Goal: Check status: Check status

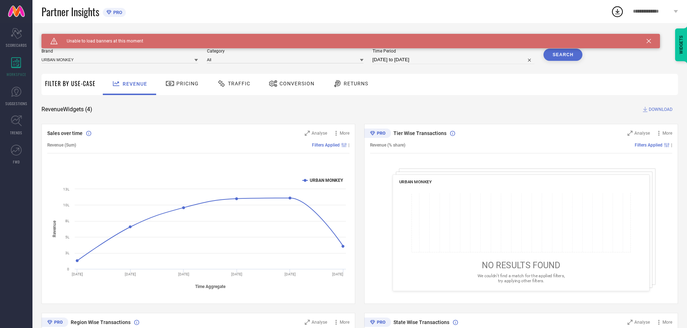
click at [650, 42] on icon at bounding box center [648, 41] width 4 height 4
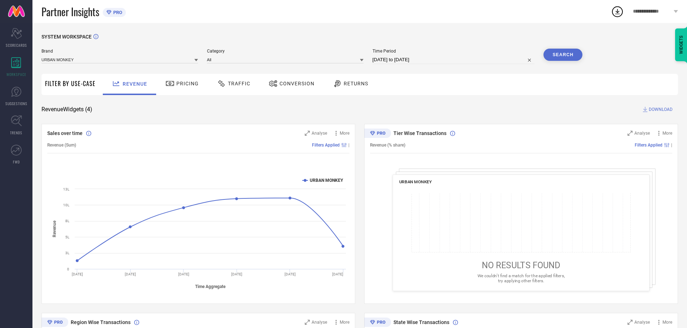
drag, startPoint x: 275, startPoint y: 79, endPoint x: 270, endPoint y: 80, distance: 4.5
click at [270, 80] on div "Conversion" at bounding box center [291, 84] width 49 height 12
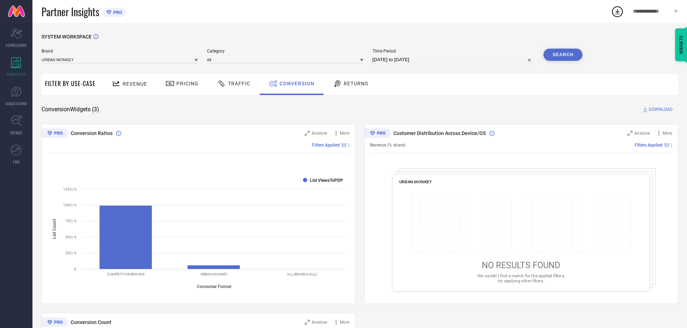
select select "8"
select select "2025"
select select "9"
select select "2025"
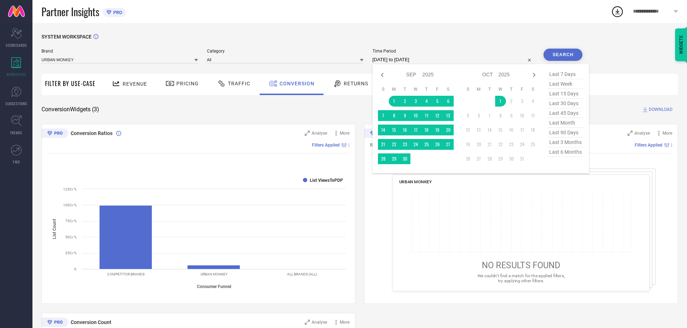
click at [413, 62] on input "[DATE] to [DATE]" at bounding box center [453, 60] width 162 height 9
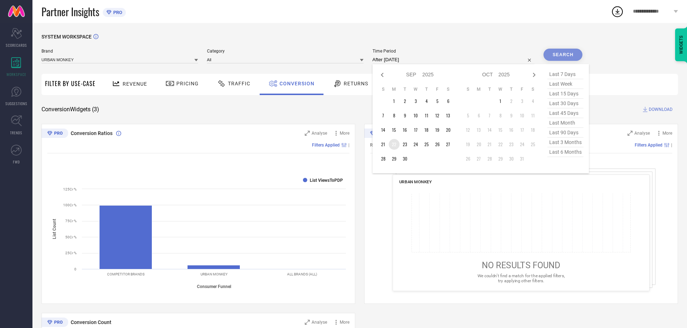
click at [395, 145] on td "22" at bounding box center [394, 144] width 11 height 11
type input "[DATE] to [DATE]"
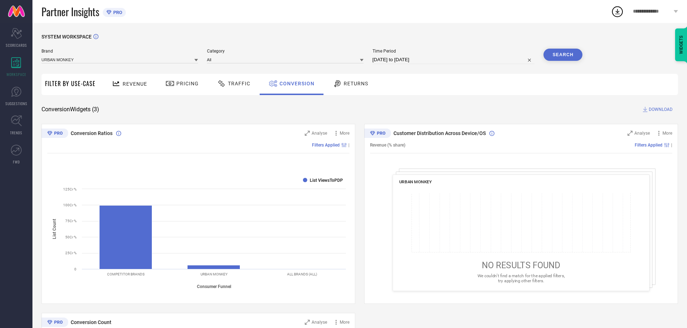
click at [571, 57] on button "Search" at bounding box center [562, 55] width 39 height 12
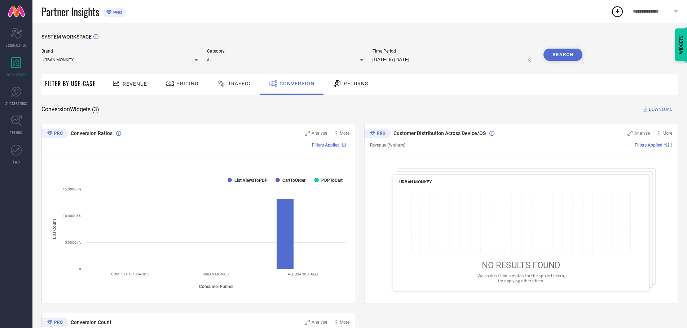
click at [550, 59] on button "Search" at bounding box center [562, 55] width 39 height 12
click at [664, 107] on span "DOWNLOAD" at bounding box center [660, 109] width 24 height 7
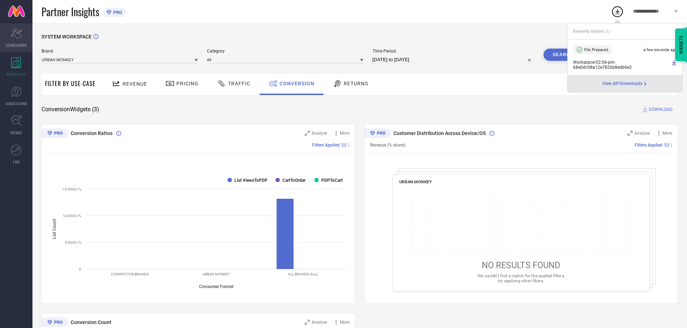
click at [20, 33] on icon at bounding box center [16, 33] width 11 height 11
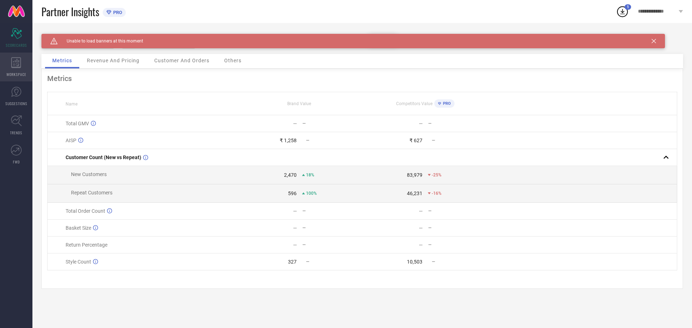
click at [10, 65] on div "WORKSPACE" at bounding box center [16, 67] width 32 height 29
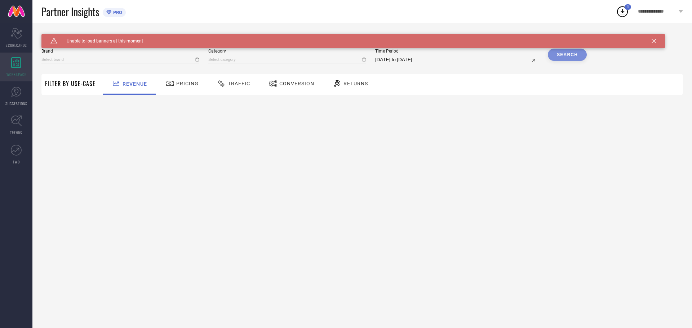
type input "URBAN MONKEY"
type input "All"
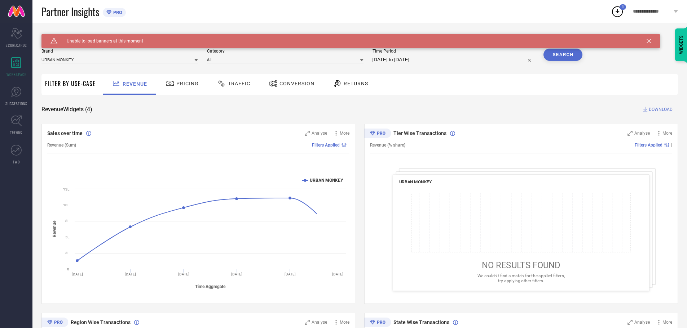
click at [297, 87] on div "Conversion" at bounding box center [291, 84] width 49 height 12
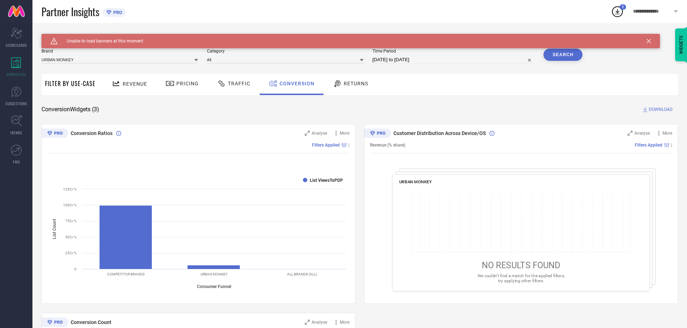
click at [434, 57] on input "[DATE] to [DATE]" at bounding box center [453, 60] width 162 height 9
select select "8"
select select "2025"
select select "9"
select select "2025"
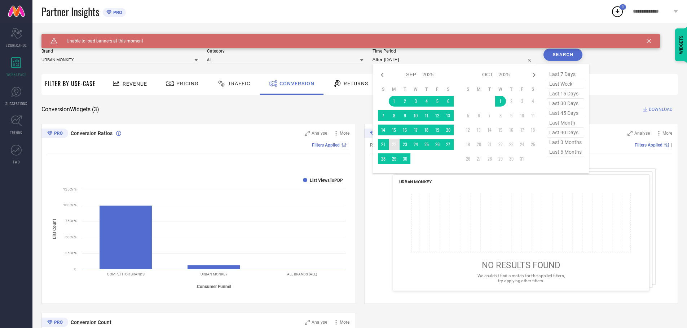
click at [396, 141] on td "22" at bounding box center [394, 144] width 11 height 11
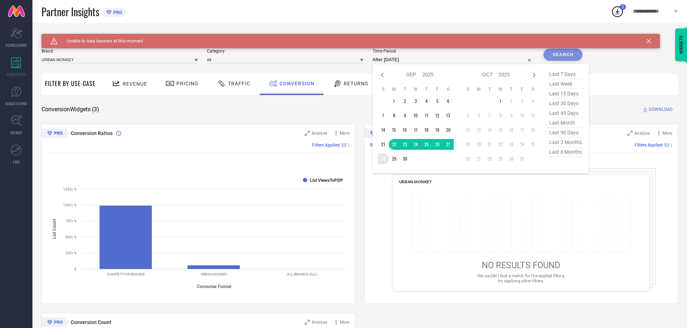
type input "[DATE] to [DATE]"
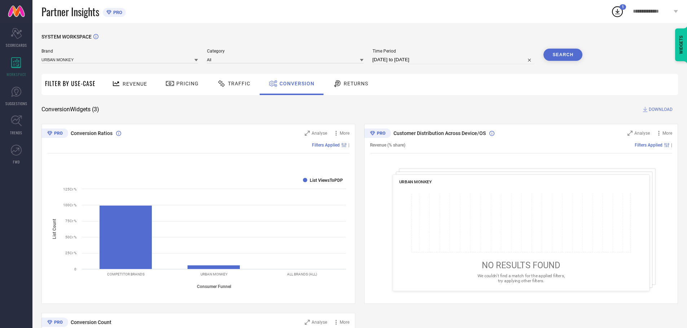
click at [562, 57] on button "Search" at bounding box center [562, 55] width 39 height 12
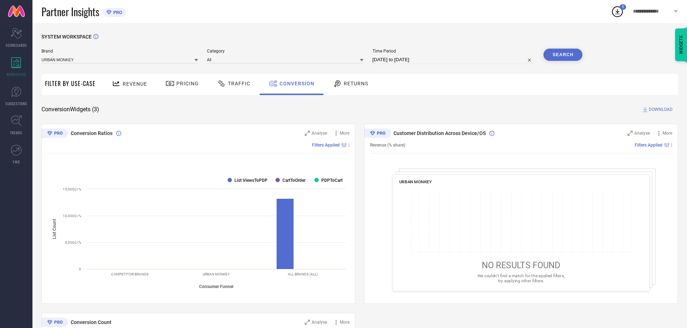
click at [400, 59] on input "[DATE] to [DATE]" at bounding box center [453, 60] width 162 height 9
select select "8"
select select "2025"
select select "9"
select select "2025"
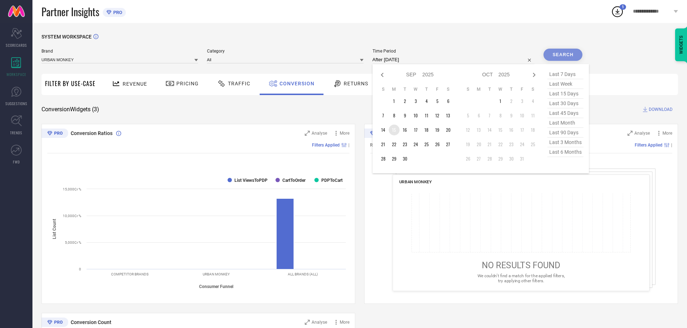
click at [399, 132] on td "15" at bounding box center [394, 130] width 11 height 11
type input "[DATE] to [DATE]"
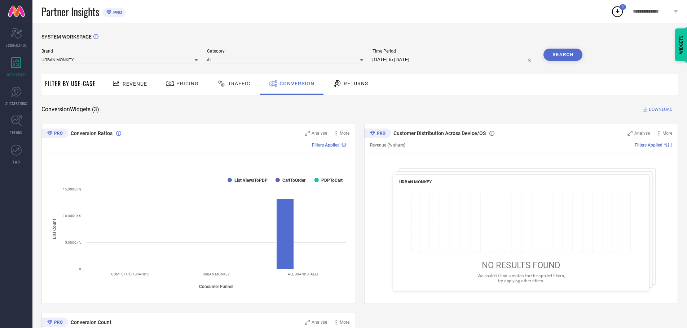
click at [558, 56] on button "Search" at bounding box center [562, 55] width 39 height 12
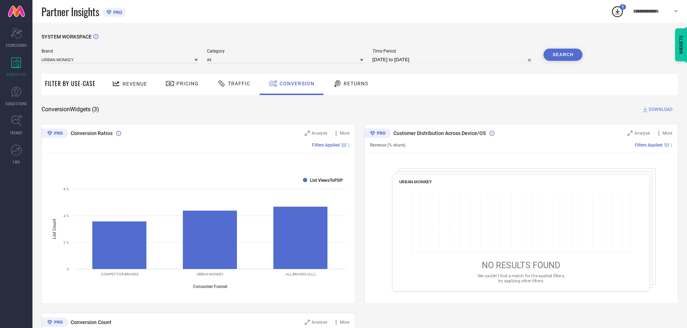
select select "8"
select select "2025"
select select "9"
select select "2025"
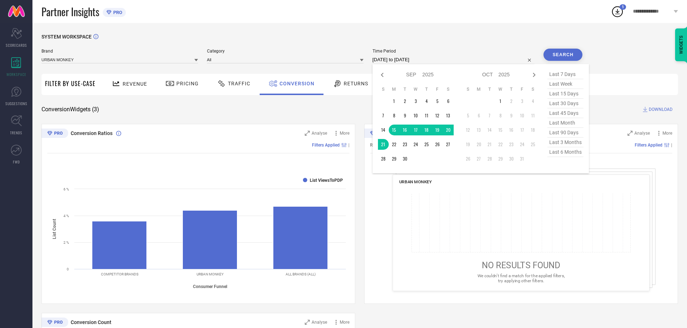
click at [410, 61] on input "[DATE] to [DATE]" at bounding box center [453, 60] width 162 height 9
click at [394, 142] on td "22" at bounding box center [394, 144] width 11 height 11
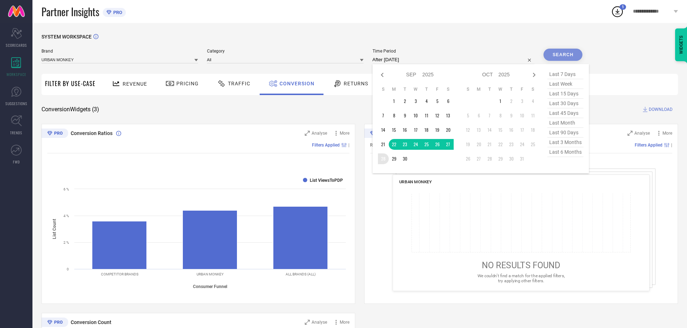
type input "[DATE] to [DATE]"
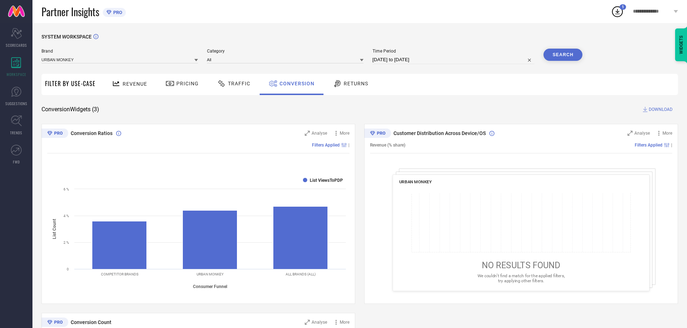
click at [557, 54] on button "Search" at bounding box center [562, 55] width 39 height 12
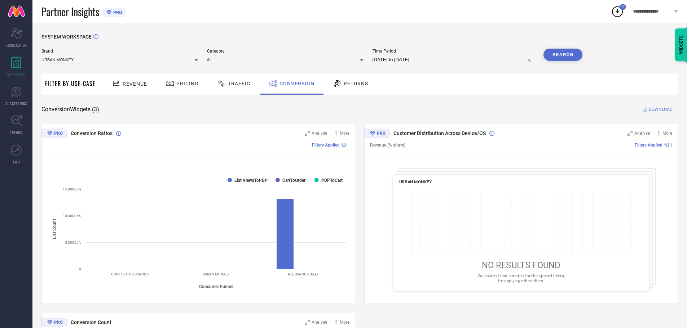
click at [400, 59] on input "[DATE] to [DATE]" at bounding box center [453, 60] width 162 height 9
select select "8"
select select "2025"
select select "9"
select select "2025"
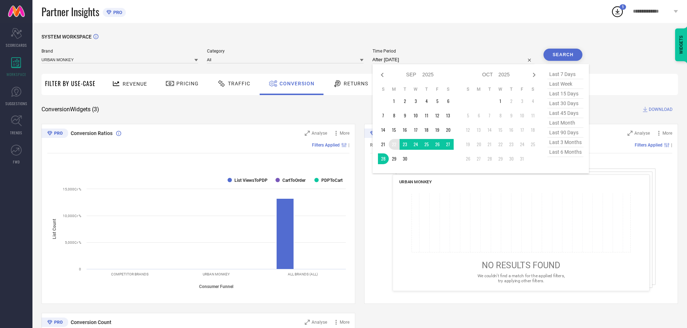
click at [393, 149] on td "22" at bounding box center [394, 144] width 11 height 11
type input "[DATE] to [DATE]"
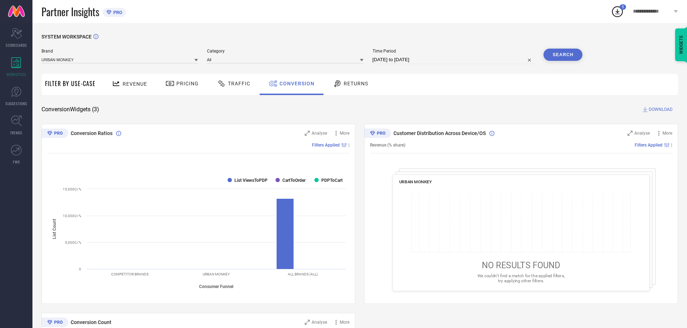
click at [449, 58] on input "[DATE] to [DATE]" at bounding box center [453, 60] width 162 height 9
select select "8"
select select "2025"
select select "9"
select select "2025"
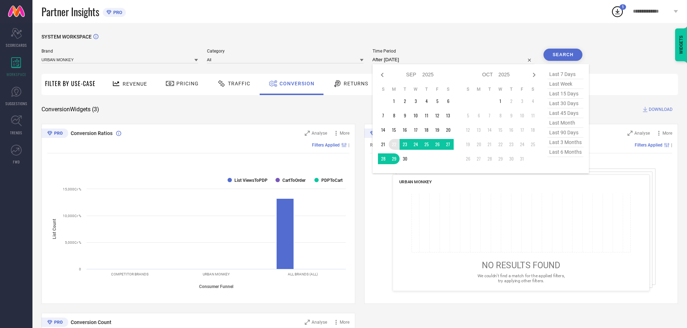
click at [397, 148] on td "22" at bounding box center [394, 144] width 11 height 11
type input "[DATE] to [DATE]"
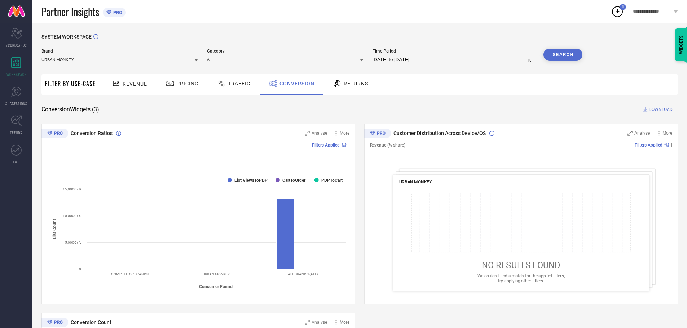
click at [564, 59] on button "Search" at bounding box center [562, 55] width 39 height 12
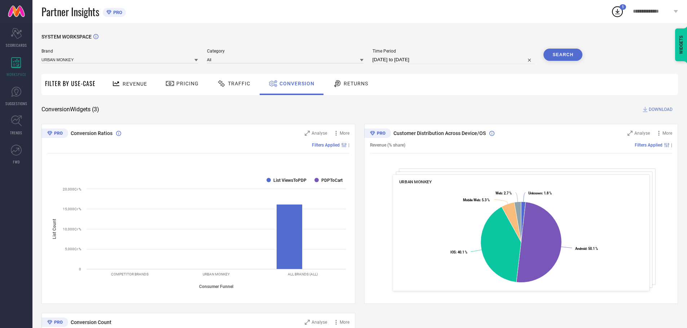
click at [433, 58] on input "[DATE] to [DATE]" at bounding box center [453, 60] width 162 height 9
select select "8"
select select "2025"
select select "9"
select select "2025"
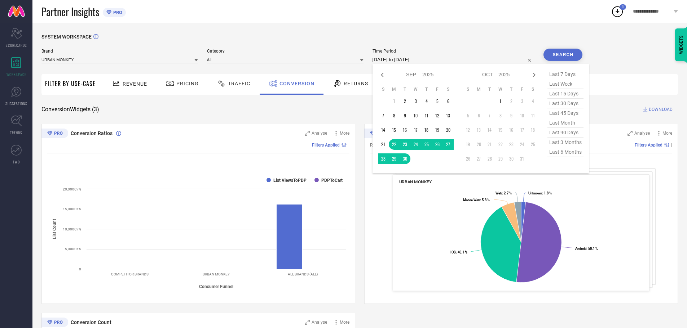
click at [423, 198] on rect at bounding box center [521, 238] width 244 height 104
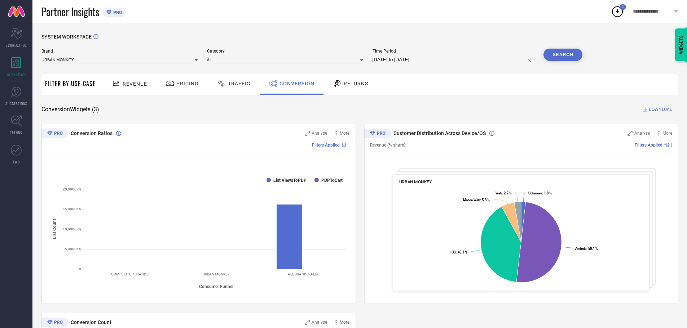
click at [402, 59] on input "[DATE] to [DATE]" at bounding box center [453, 60] width 162 height 9
select select "8"
select select "2025"
select select "9"
select select "2025"
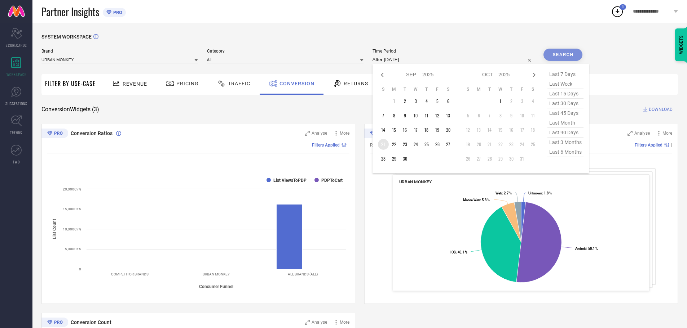
click at [383, 145] on td "21" at bounding box center [383, 144] width 11 height 11
type input "[DATE] to [DATE]"
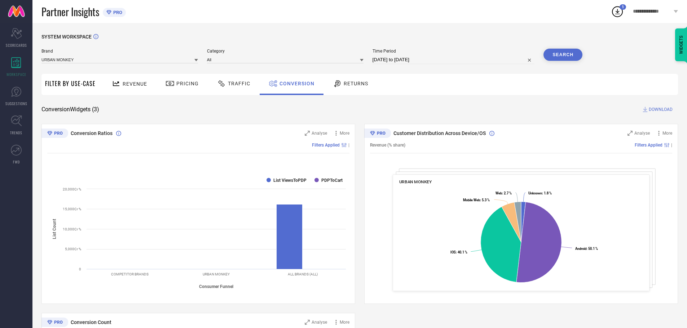
click at [549, 54] on button "Search" at bounding box center [562, 55] width 39 height 12
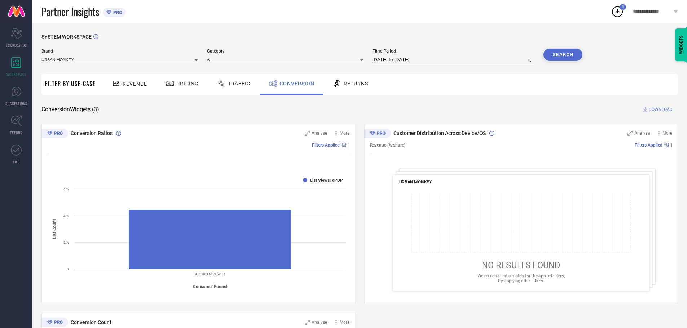
click at [407, 58] on input "[DATE] to [DATE]" at bounding box center [453, 60] width 162 height 9
select select "8"
select select "2025"
select select "9"
select select "2025"
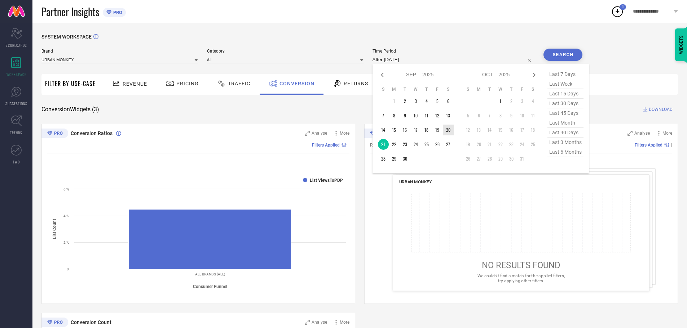
click at [445, 131] on td "20" at bounding box center [448, 130] width 11 height 11
type input "[DATE] to [DATE]"
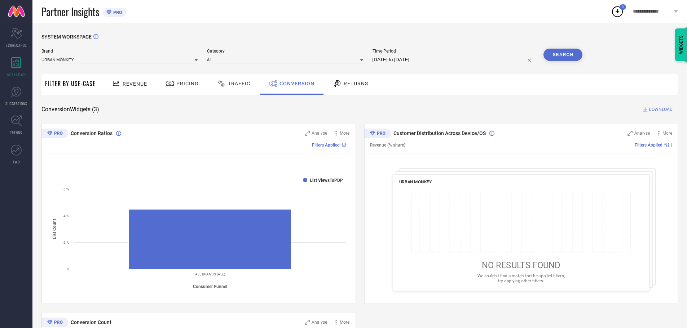
click at [558, 53] on button "Search" at bounding box center [562, 55] width 39 height 12
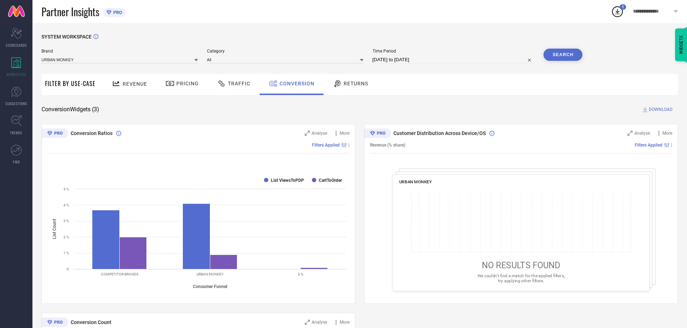
select select "8"
select select "2025"
select select "9"
select select "2025"
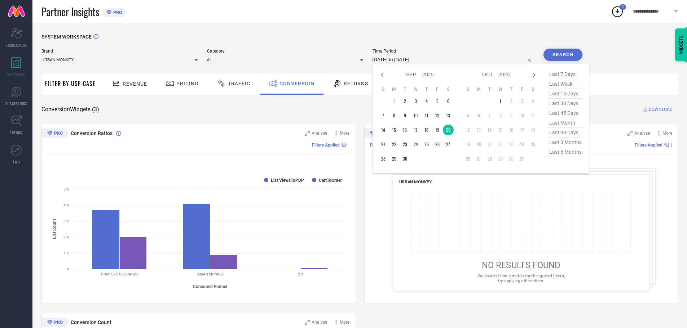
click at [440, 58] on input "[DATE] to [DATE]" at bounding box center [453, 60] width 162 height 9
click at [388, 144] on td "21" at bounding box center [383, 144] width 11 height 11
type input "[DATE] to [DATE]"
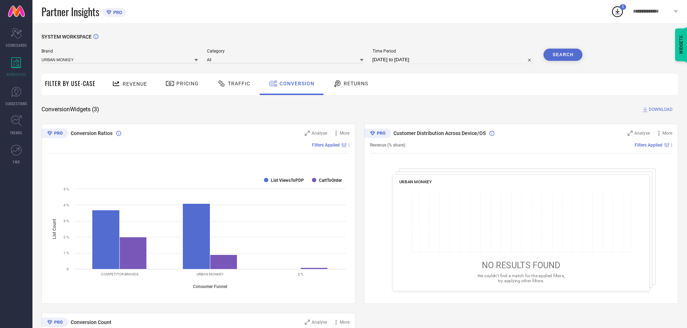
click at [574, 52] on button "Search" at bounding box center [562, 55] width 39 height 12
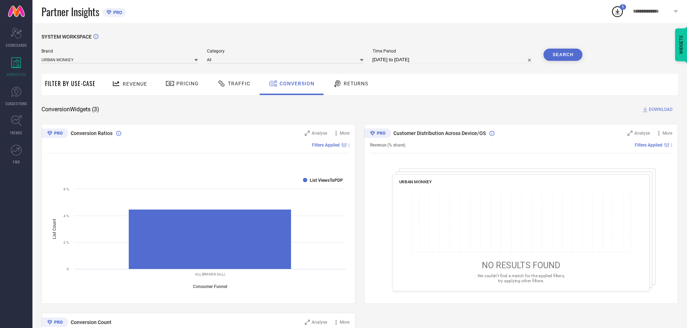
click at [441, 59] on input "[DATE] to [DATE]" at bounding box center [453, 60] width 162 height 9
select select "8"
select select "2025"
select select "9"
select select "2025"
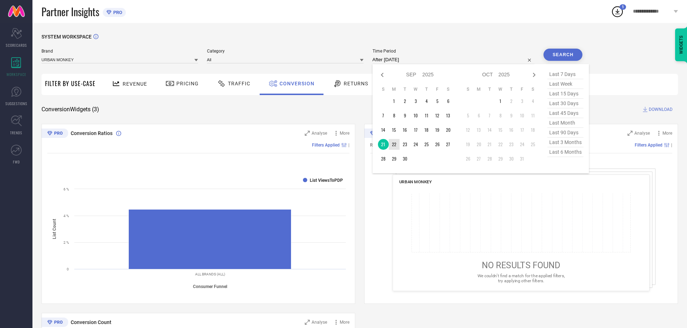
click at [399, 146] on td "22" at bounding box center [394, 144] width 11 height 11
type input "[DATE] to [DATE]"
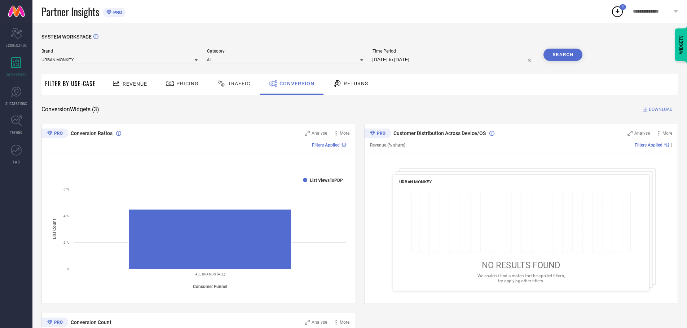
click at [574, 51] on button "Search" at bounding box center [562, 55] width 39 height 12
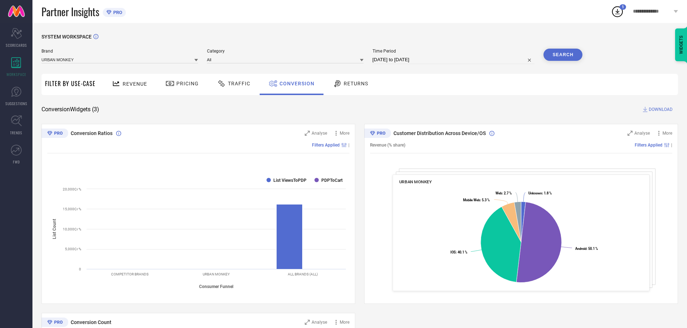
select select "8"
select select "2025"
select select "9"
select select "2025"
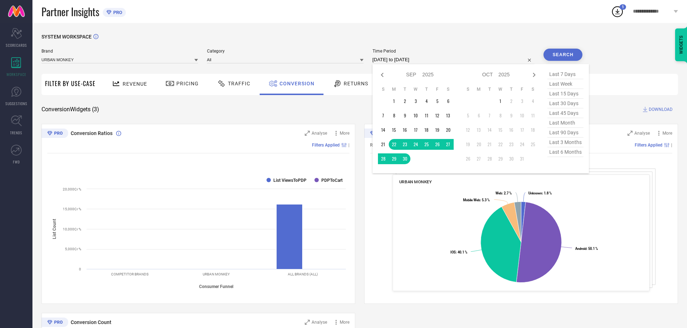
click at [422, 59] on input "[DATE] to [DATE]" at bounding box center [453, 60] width 162 height 9
click at [384, 147] on td "21" at bounding box center [383, 144] width 11 height 11
type input "[DATE] to [DATE]"
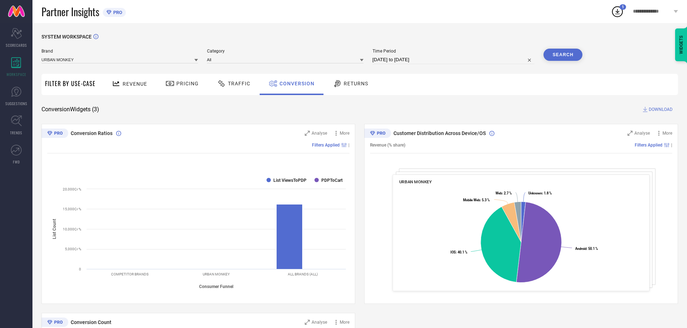
click at [568, 58] on button "Search" at bounding box center [562, 55] width 39 height 12
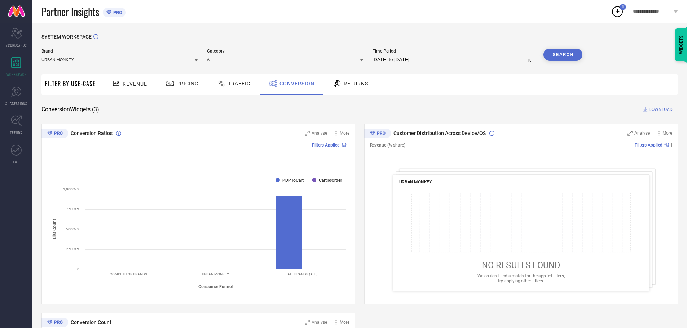
click at [95, 132] on span "Conversion Ratios" at bounding box center [92, 133] width 42 height 6
click at [237, 85] on span "Traffic" at bounding box center [239, 84] width 22 height 6
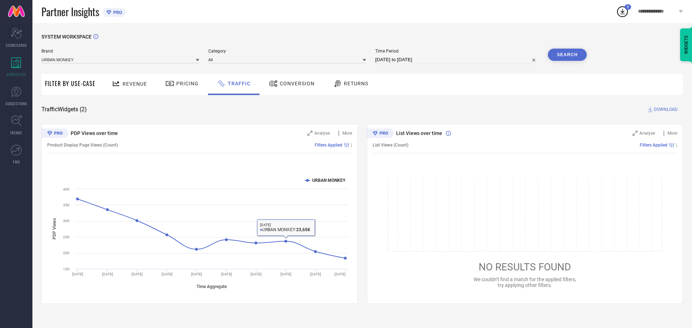
click at [185, 88] on div "Pricing" at bounding box center [182, 84] width 37 height 12
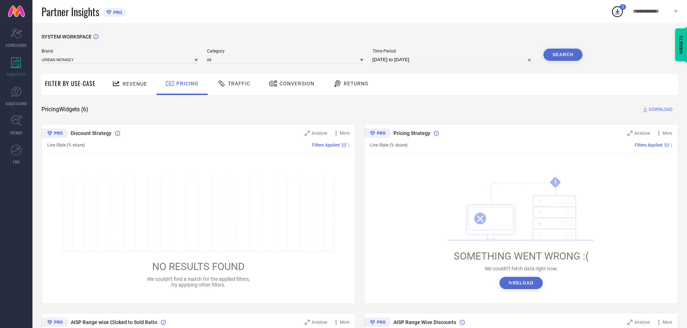
click at [143, 93] on div "Revenue" at bounding box center [129, 84] width 53 height 21
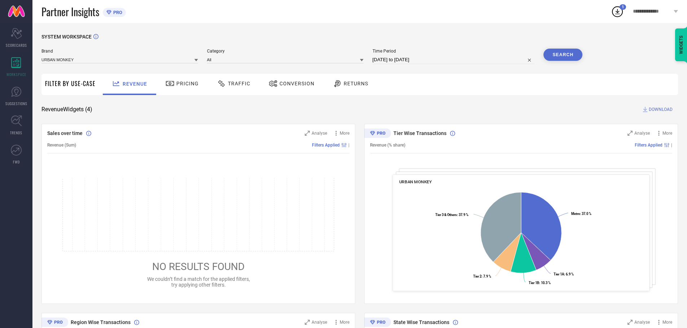
click at [173, 76] on div "Pricing" at bounding box center [181, 84] width 51 height 21
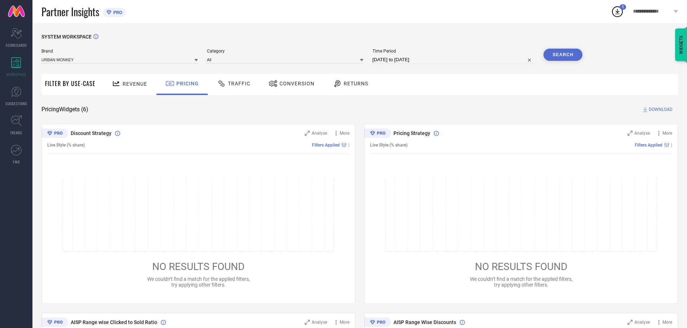
click at [232, 83] on span "Traffic" at bounding box center [239, 84] width 22 height 6
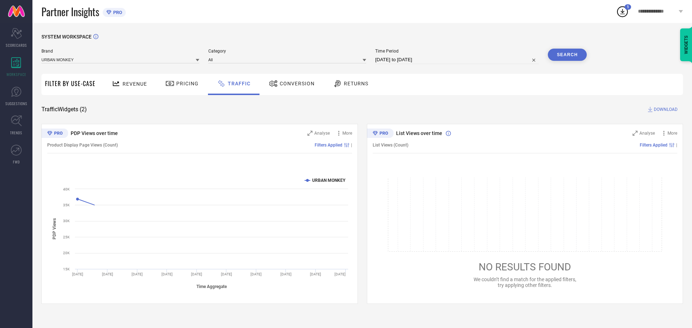
click at [301, 85] on span "Conversion" at bounding box center [297, 84] width 35 height 6
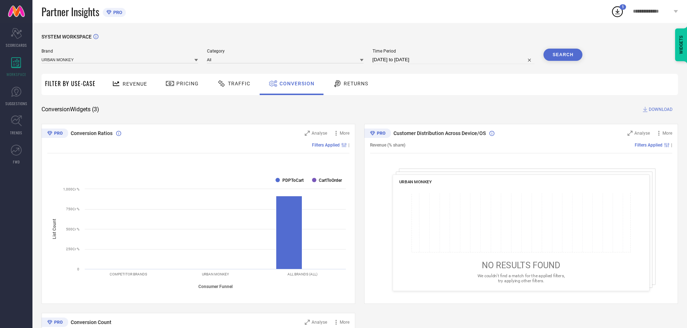
click at [231, 84] on span "Traffic" at bounding box center [239, 84] width 22 height 6
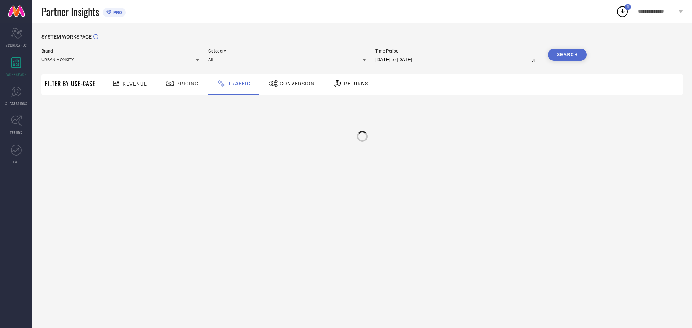
click at [281, 84] on span "Conversion" at bounding box center [297, 84] width 35 height 6
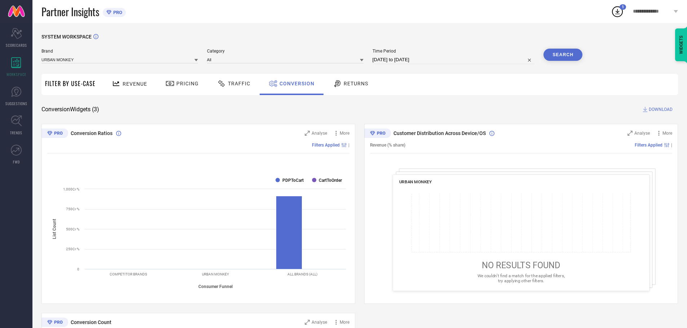
click at [334, 83] on icon at bounding box center [337, 83] width 6 height 7
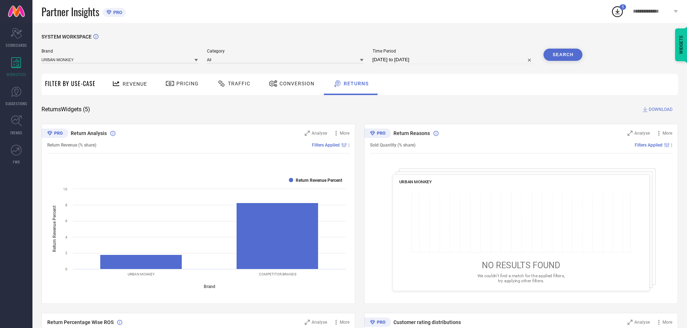
click at [444, 56] on div "Time Period [DATE] to [DATE]" at bounding box center [453, 57] width 162 height 16
click at [413, 59] on input "[DATE] to [DATE]" at bounding box center [453, 60] width 162 height 9
select select "8"
select select "2025"
select select "9"
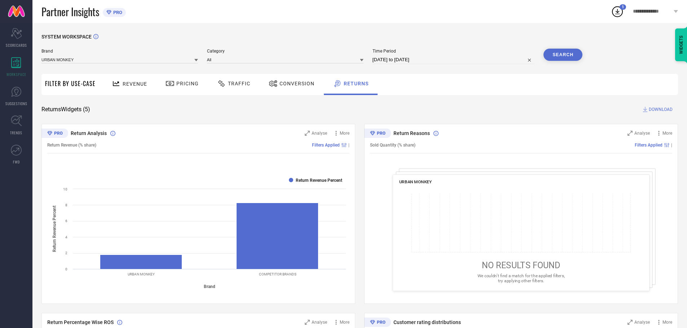
select select "2025"
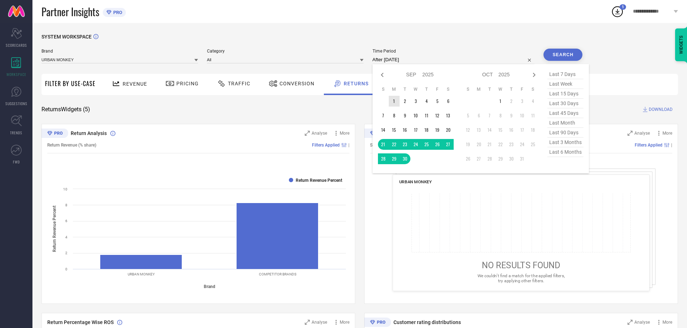
click at [395, 101] on td "1" at bounding box center [394, 101] width 11 height 11
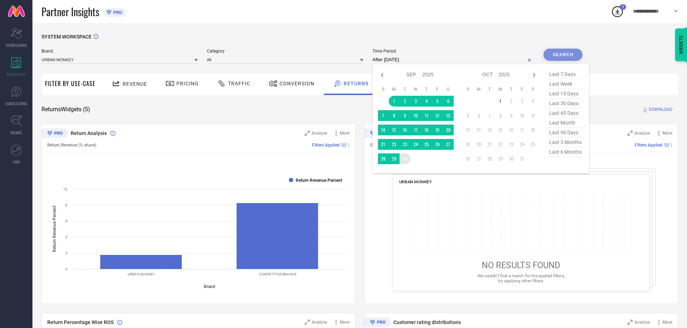
type input "[DATE] to [DATE]"
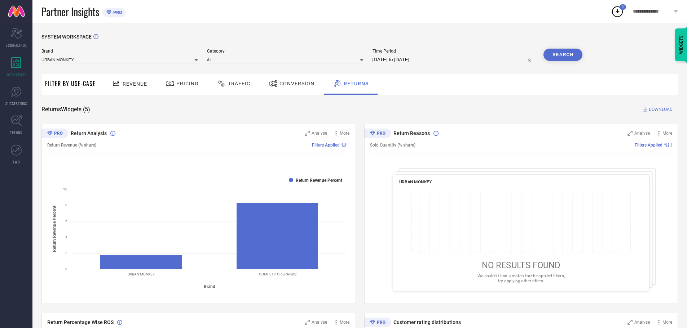
click at [560, 49] on button "Search" at bounding box center [562, 55] width 39 height 12
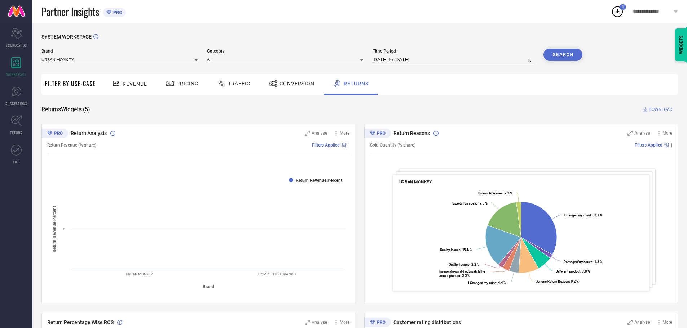
scroll to position [36, 0]
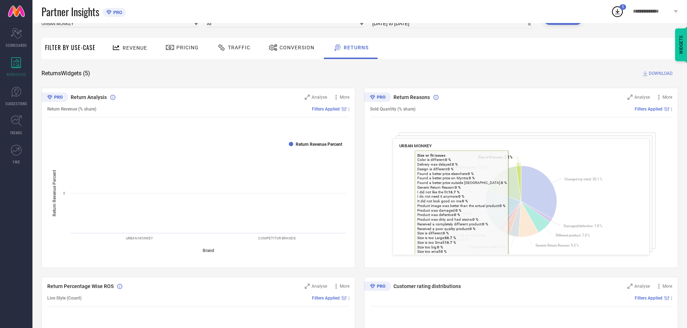
drag, startPoint x: 514, startPoint y: 156, endPoint x: 424, endPoint y: 174, distance: 91.5
click at [424, 174] on rect at bounding box center [521, 202] width 244 height 104
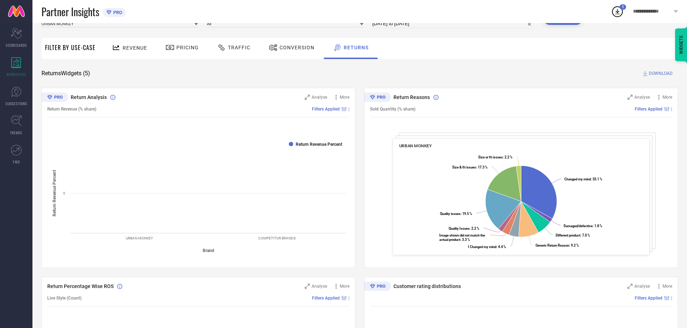
click at [481, 111] on div "Filters Applied |" at bounding box center [543, 109] width 257 height 5
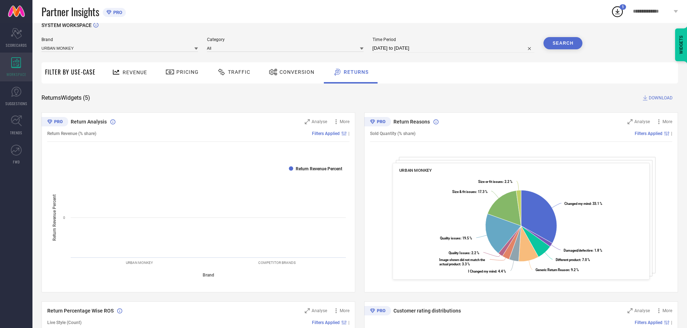
scroll to position [0, 0]
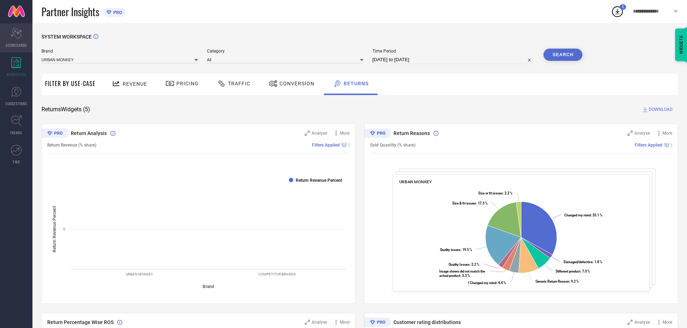
click at [15, 47] on span "SCORECARDS" at bounding box center [16, 45] width 21 height 5
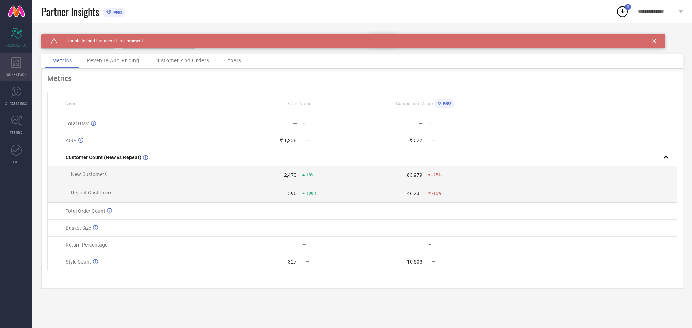
click at [14, 72] on span "WORKSPACE" at bounding box center [16, 74] width 20 height 5
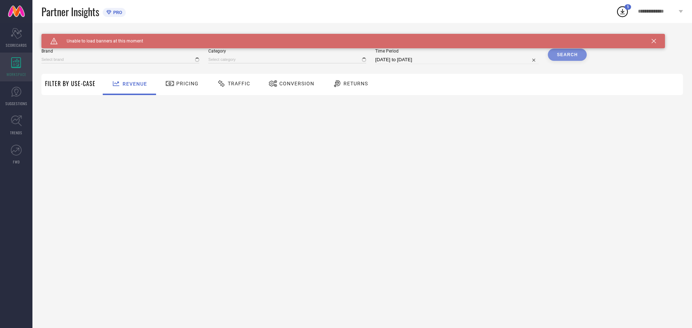
type input "URBAN MONKEY"
type input "All"
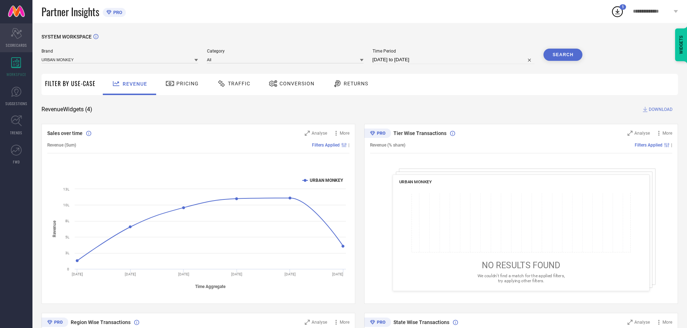
click at [6, 30] on div "Scorecard SCORECARDS" at bounding box center [16, 37] width 32 height 29
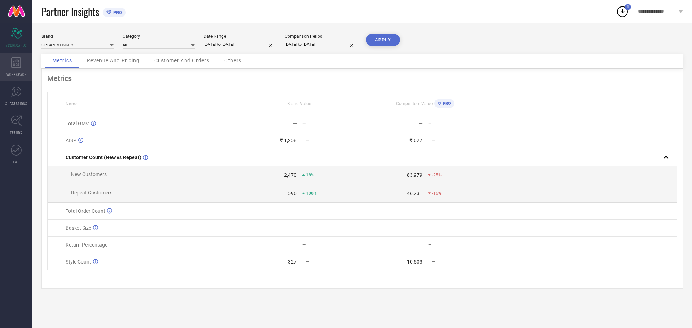
click at [18, 69] on div "WORKSPACE" at bounding box center [16, 67] width 32 height 29
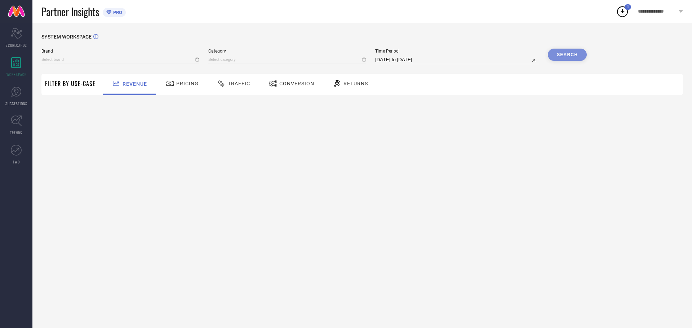
type input "URBAN MONKEY"
type input "All"
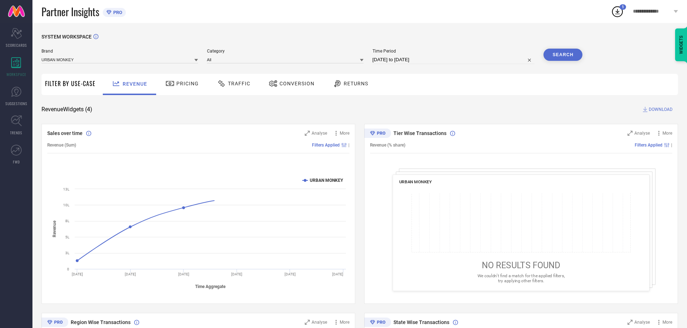
click at [172, 85] on icon at bounding box center [170, 83] width 8 height 5
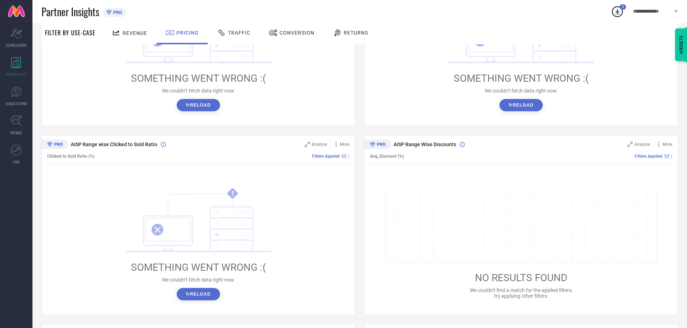
scroll to position [180, 0]
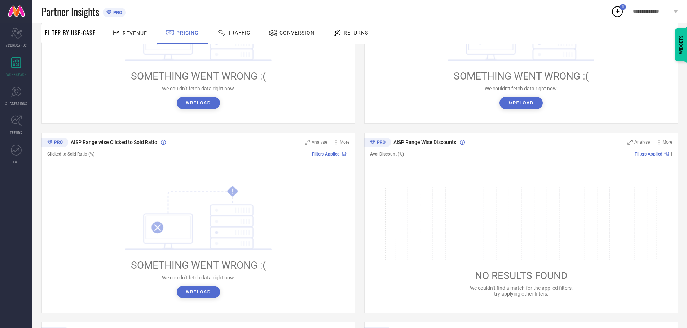
click at [193, 103] on button "↻ Reload" at bounding box center [198, 103] width 43 height 12
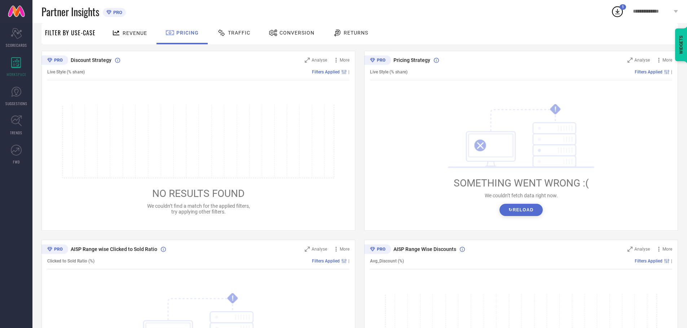
scroll to position [0, 0]
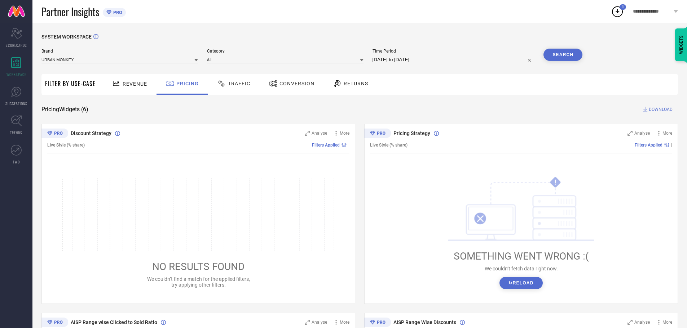
click at [475, 63] on input "[DATE] to [DATE]" at bounding box center [453, 60] width 162 height 9
select select "8"
select select "2025"
select select "9"
select select "2025"
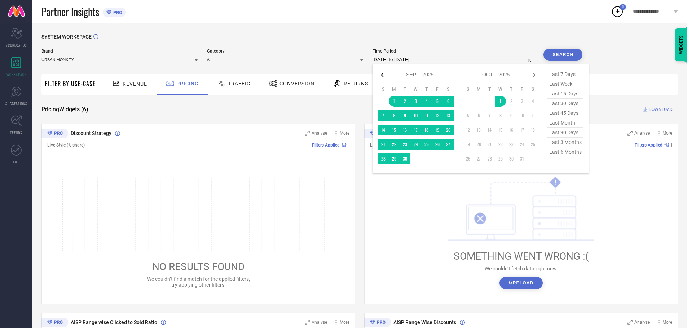
click at [385, 76] on icon at bounding box center [382, 75] width 9 height 9
select select "7"
select select "2025"
select select "8"
select select "2025"
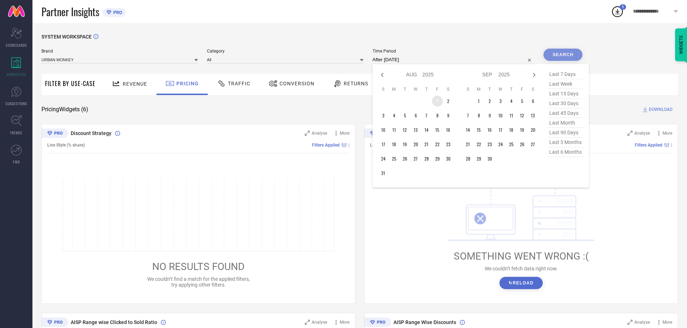
click at [439, 102] on td "1" at bounding box center [437, 101] width 11 height 11
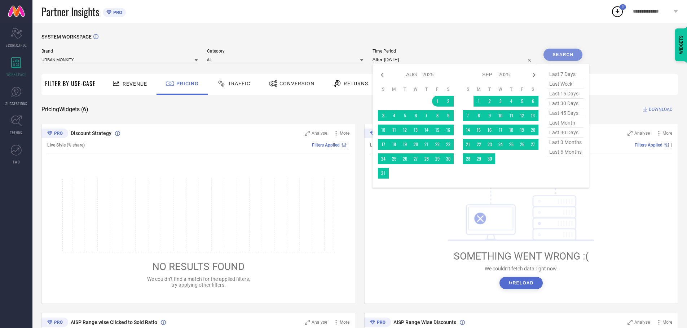
click at [390, 171] on td at bounding box center [394, 173] width 11 height 11
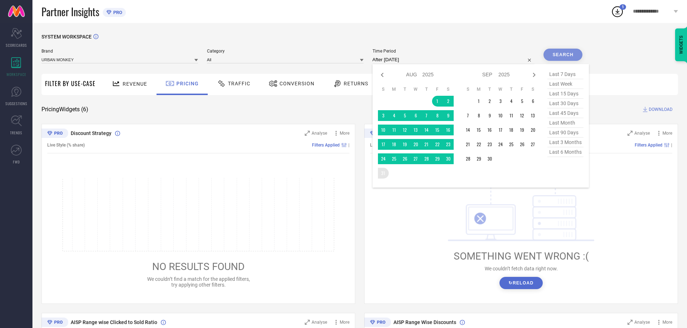
type input "[DATE] to [DATE]"
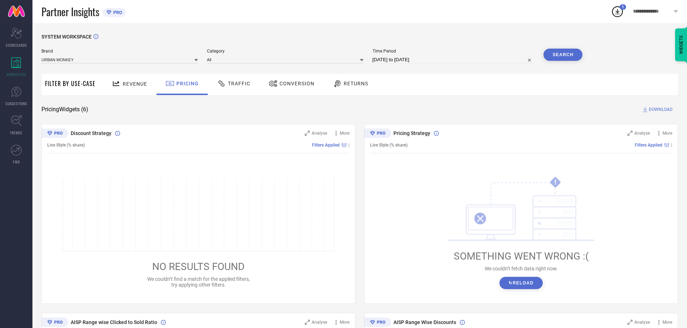
click at [572, 57] on button "Search" at bounding box center [562, 55] width 39 height 12
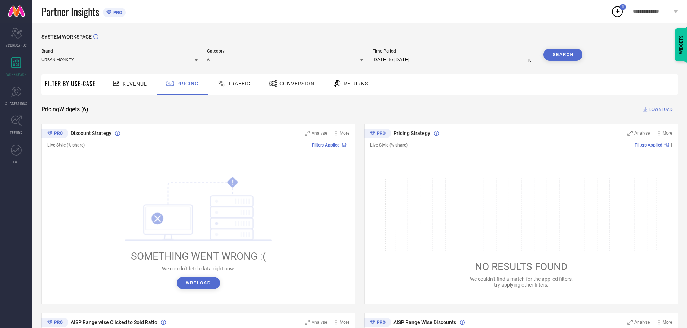
click at [140, 86] on span "Revenue" at bounding box center [135, 84] width 25 height 6
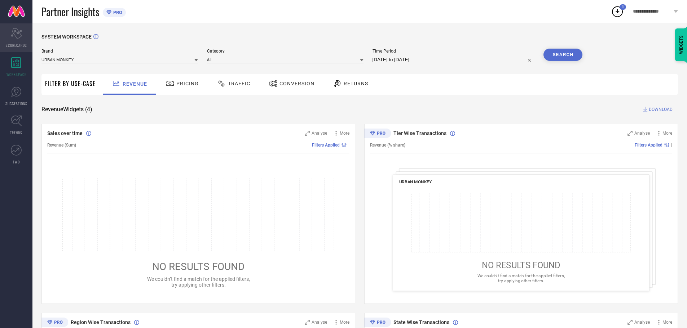
click at [9, 39] on div "Scorecard SCORECARDS" at bounding box center [16, 37] width 32 height 29
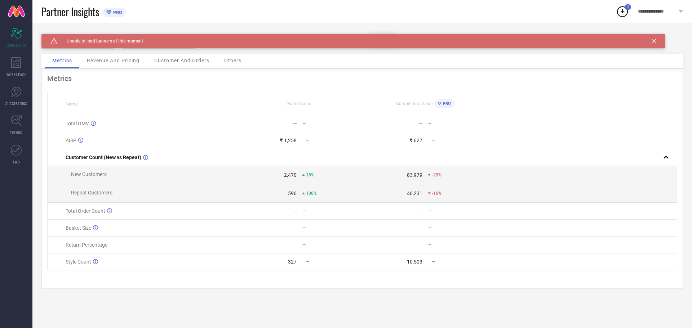
click at [676, 10] on span "**********" at bounding box center [657, 12] width 39 height 6
click at [653, 37] on div "Caution Created with Sketch. Unable to load banners at this moment" at bounding box center [353, 41] width 624 height 14
click at [654, 40] on icon at bounding box center [654, 41] width 4 height 4
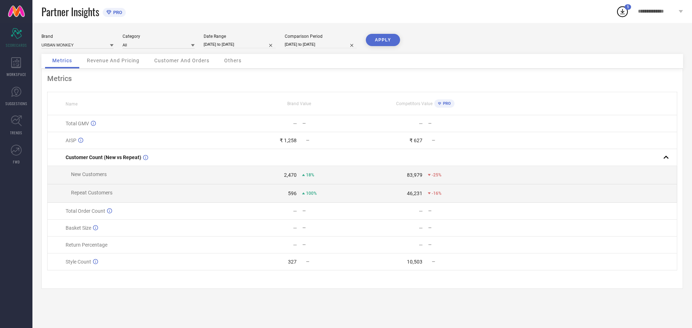
click at [682, 14] on div "**********" at bounding box center [660, 11] width 63 height 23
click at [86, 62] on div "Revenue And Pricing" at bounding box center [113, 61] width 67 height 14
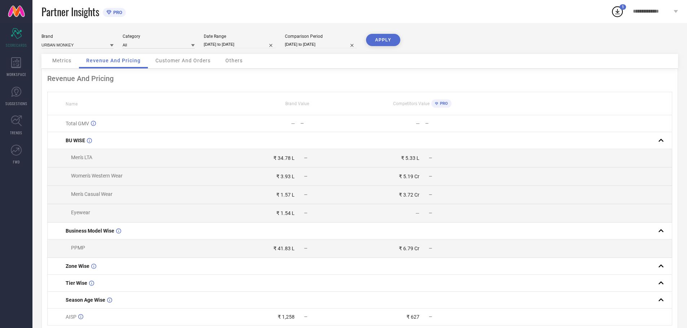
click at [165, 62] on span "Customer And Orders" at bounding box center [182, 61] width 55 height 6
